Goal: Book appointment/travel/reservation

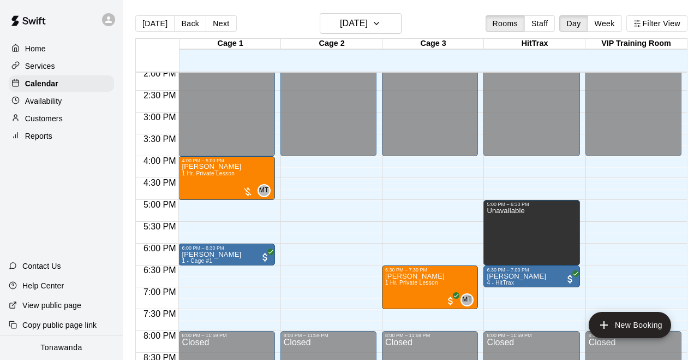
scroll to position [629, 0]
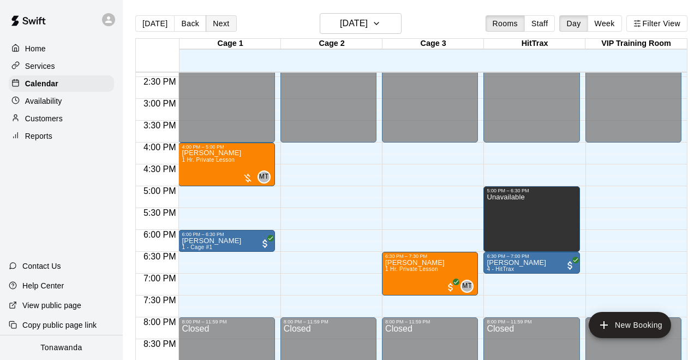
click at [211, 19] on button "Next" at bounding box center [221, 23] width 31 height 16
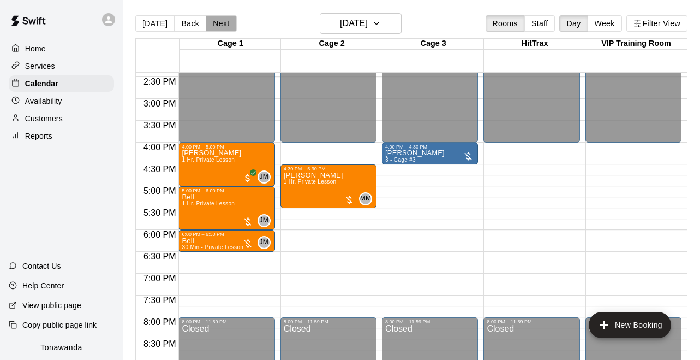
click at [217, 20] on button "Next" at bounding box center [221, 23] width 31 height 16
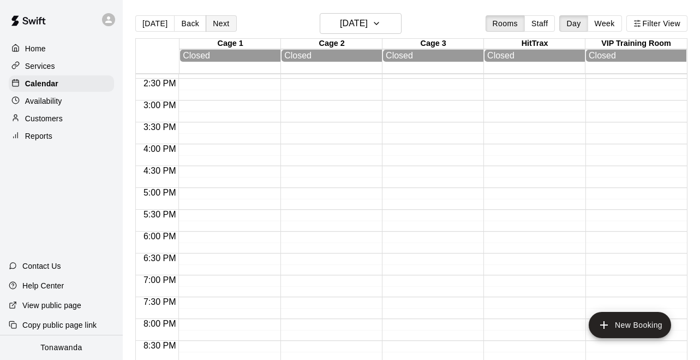
click at [215, 28] on button "Next" at bounding box center [221, 23] width 31 height 16
click at [184, 20] on button "Back" at bounding box center [190, 23] width 32 height 16
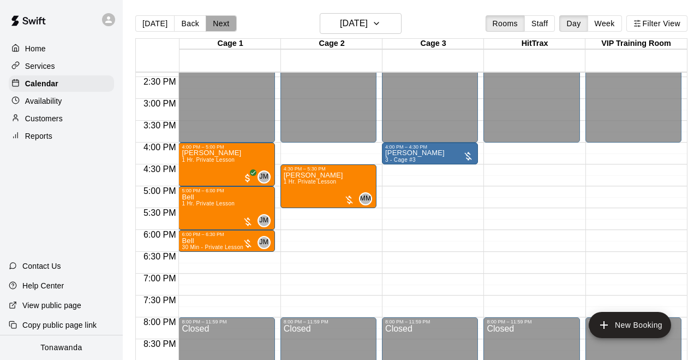
click at [216, 19] on button "Next" at bounding box center [221, 23] width 31 height 16
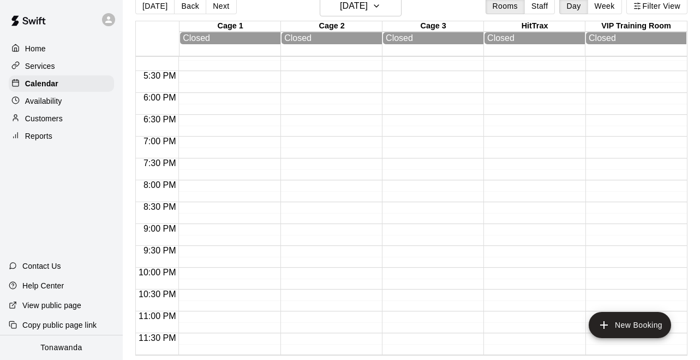
scroll to position [17, 0]
click at [218, 15] on div "[DATE] Back [DATE][DATE] Rooms Staff Day Week Filter View" at bounding box center [411, 8] width 552 height 25
click at [219, 8] on button "Next" at bounding box center [221, 6] width 31 height 16
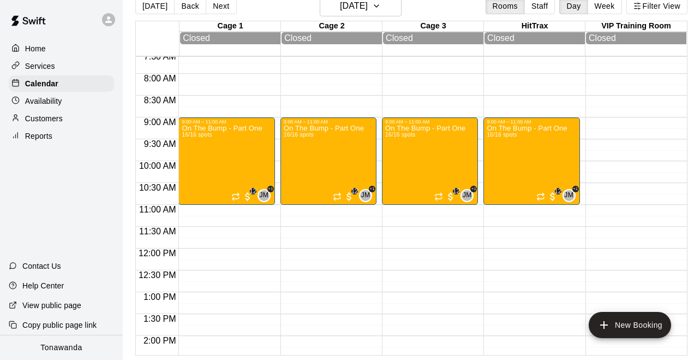
scroll to position [332, 0]
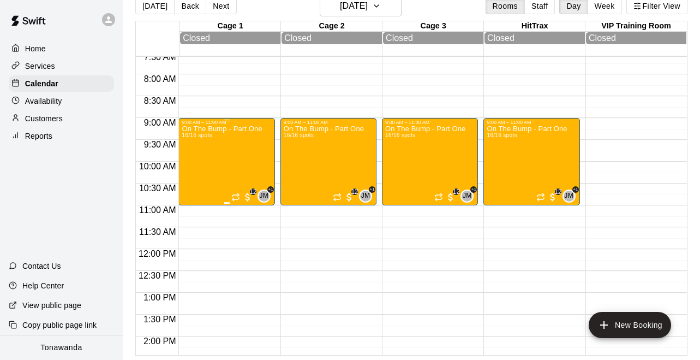
click at [245, 158] on div "On The Bump - Part One 16/16 spots" at bounding box center [222, 305] width 80 height 360
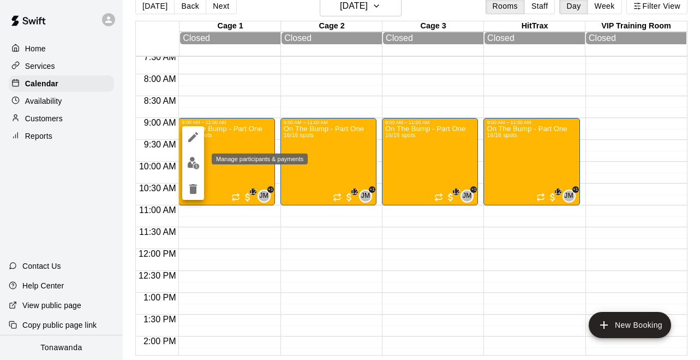
click at [199, 161] on img "edit" at bounding box center [193, 163] width 13 height 13
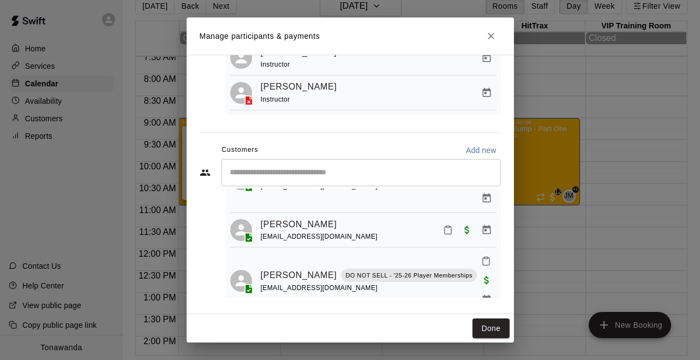
scroll to position [528, 0]
click at [492, 37] on icon "Close" at bounding box center [491, 36] width 11 height 11
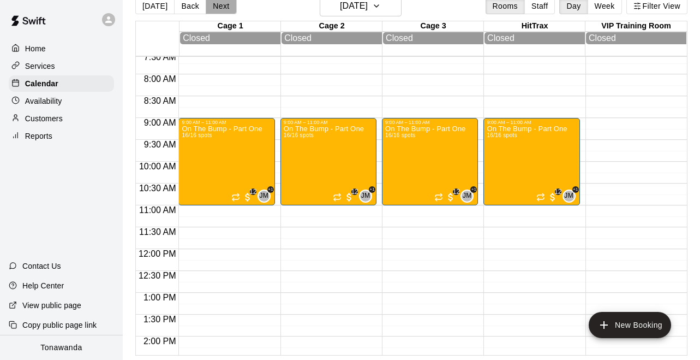
click at [216, 3] on button "Next" at bounding box center [221, 6] width 31 height 16
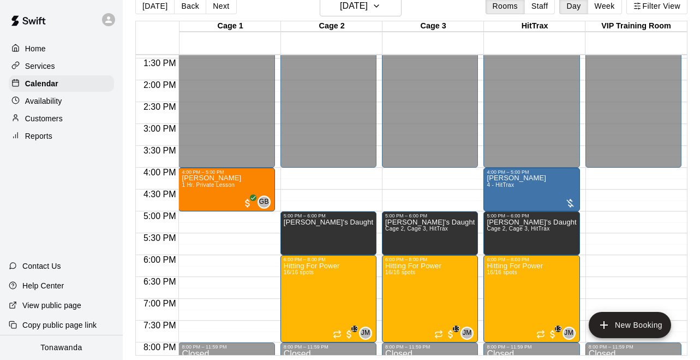
scroll to position [586, 0]
click at [217, 9] on button "Next" at bounding box center [221, 6] width 31 height 16
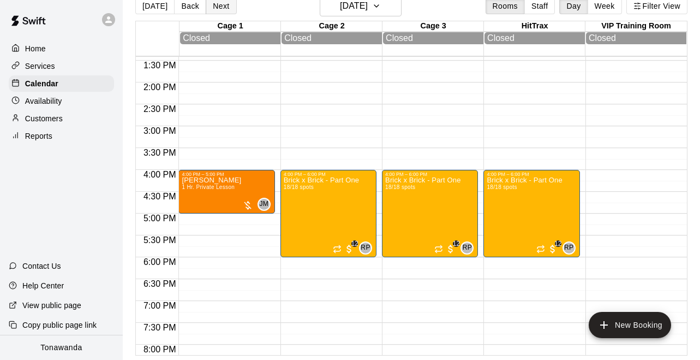
click at [217, 11] on button "Next" at bounding box center [221, 6] width 31 height 16
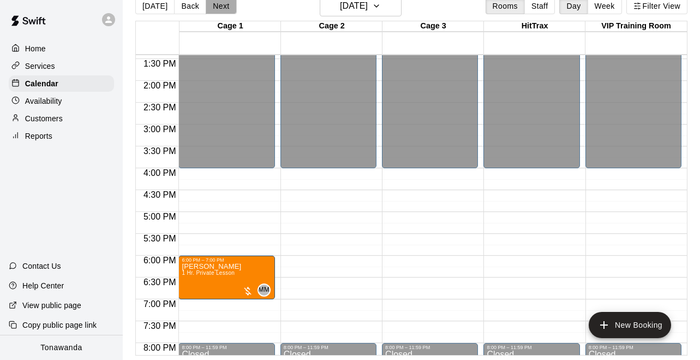
click at [224, 10] on button "Next" at bounding box center [221, 6] width 31 height 16
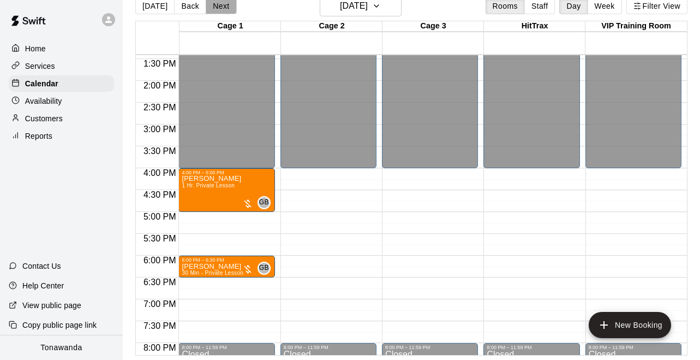
click at [224, 10] on button "Next" at bounding box center [221, 6] width 31 height 16
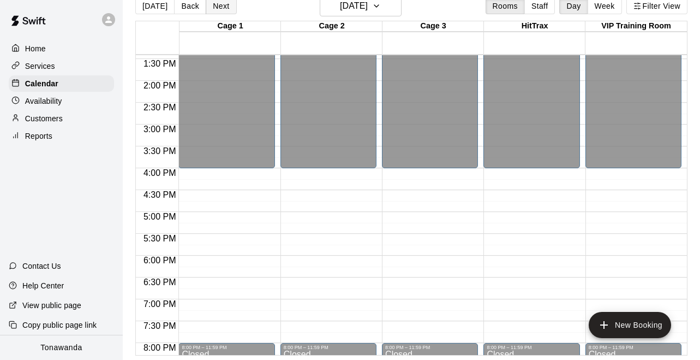
click at [224, 10] on button "Next" at bounding box center [221, 6] width 31 height 16
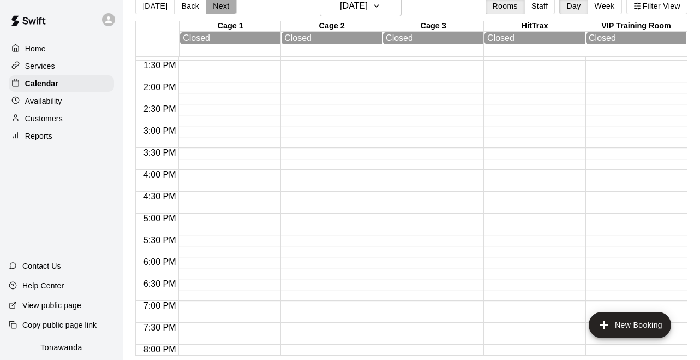
click at [224, 10] on button "Next" at bounding box center [221, 6] width 31 height 16
click at [162, 5] on button "[DATE]" at bounding box center [154, 6] width 39 height 16
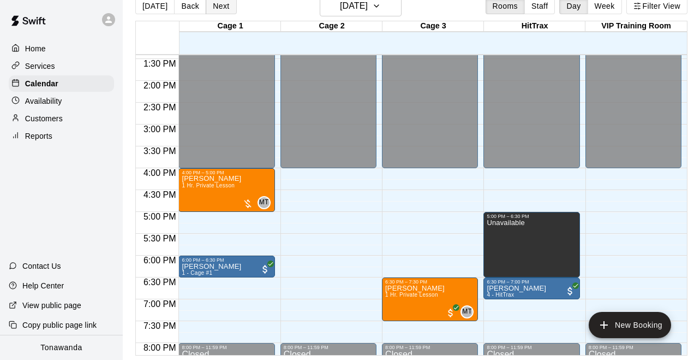
click at [219, 5] on button "Next" at bounding box center [221, 6] width 31 height 16
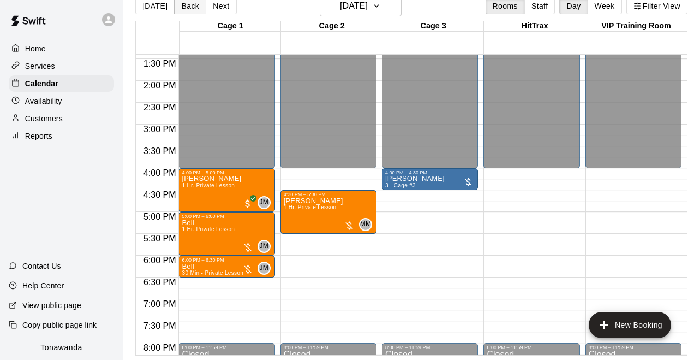
click at [198, 8] on button "Back" at bounding box center [190, 6] width 32 height 16
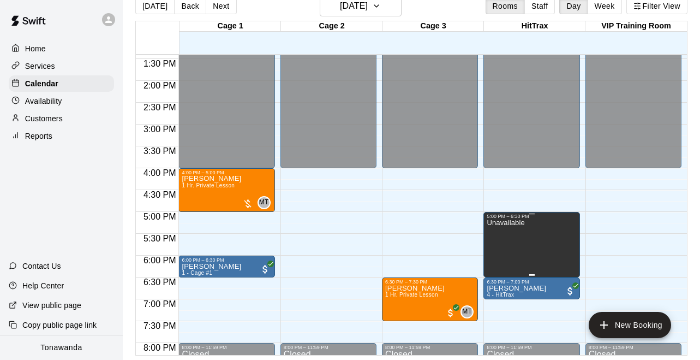
click at [499, 232] on icon "edit" at bounding box center [498, 230] width 13 height 13
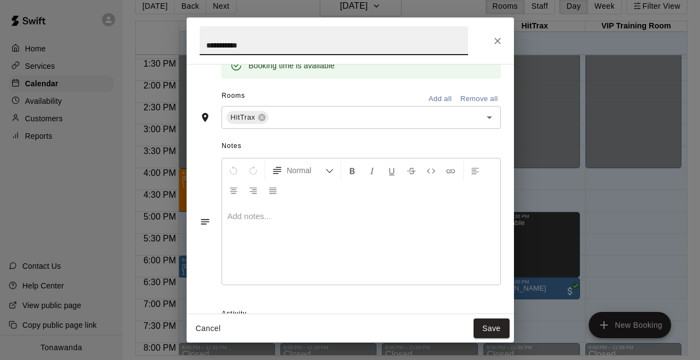
scroll to position [175, 0]
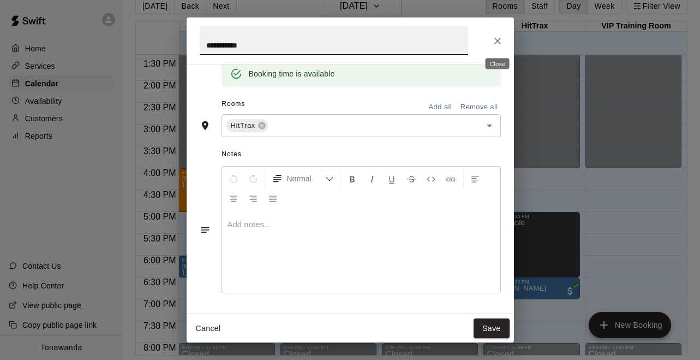
click at [497, 40] on icon "Close" at bounding box center [498, 41] width 7 height 7
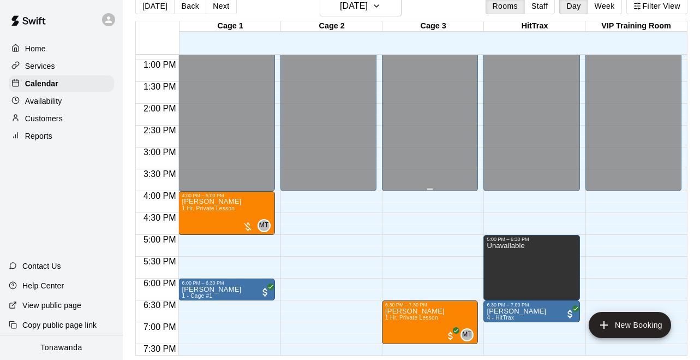
scroll to position [562, 0]
